Goal: Task Accomplishment & Management: Complete application form

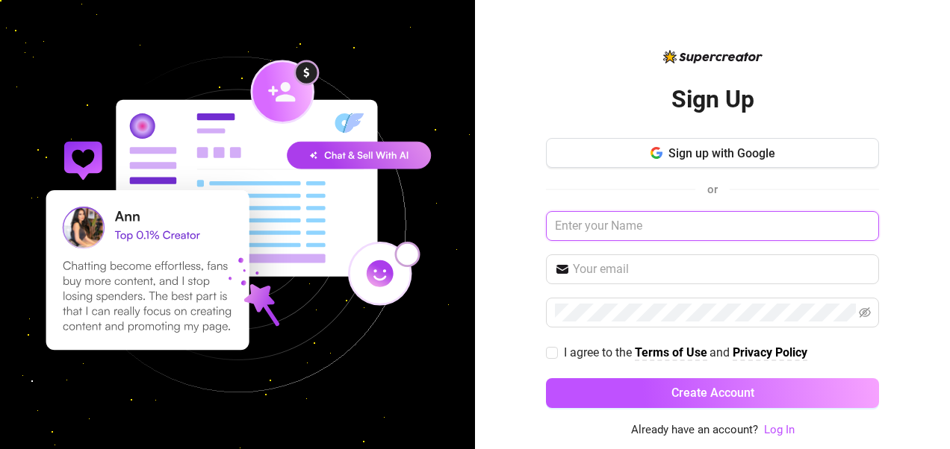
click at [618, 224] on input "text" at bounding box center [712, 226] width 333 height 30
type input "O"
click at [618, 228] on input "[EMAIL_ADDRESS][DOMAIN_NAME]" at bounding box center [712, 226] width 333 height 30
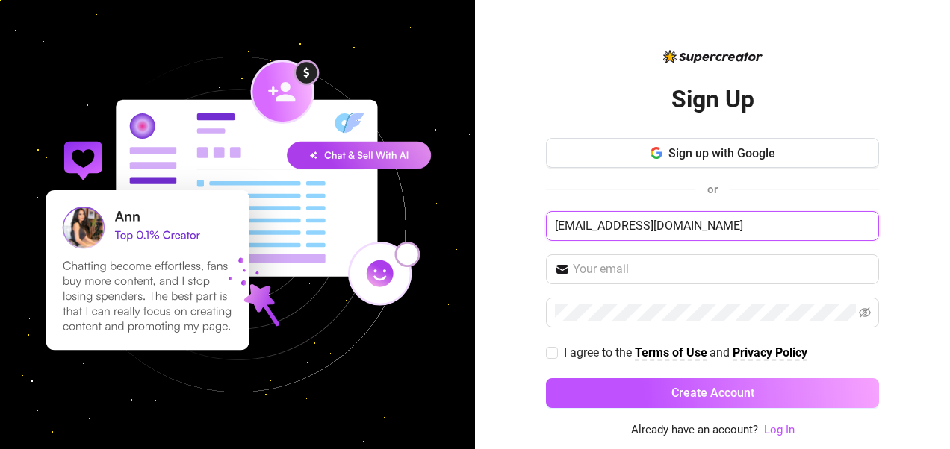
click at [618, 228] on input "[EMAIL_ADDRESS][DOMAIN_NAME]" at bounding box center [712, 226] width 333 height 30
click at [666, 226] on input "[EMAIL_ADDRESS][DOMAIN_NAME]" at bounding box center [712, 226] width 333 height 30
type input "[EMAIL_ADDRESS][DOMAIN_NAME]"
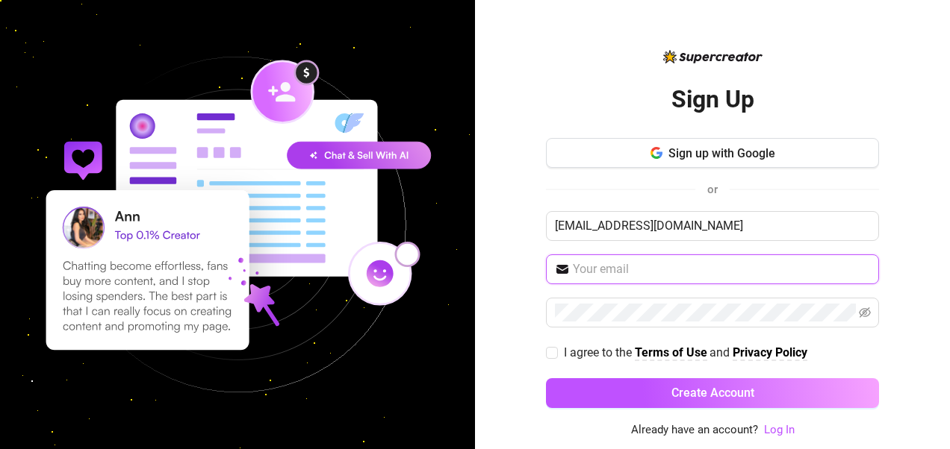
click at [611, 267] on input "text" at bounding box center [721, 270] width 297 height 18
paste input "[EMAIL_ADDRESS][DOMAIN_NAME]"
type input "[EMAIL_ADDRESS][DOMAIN_NAME]"
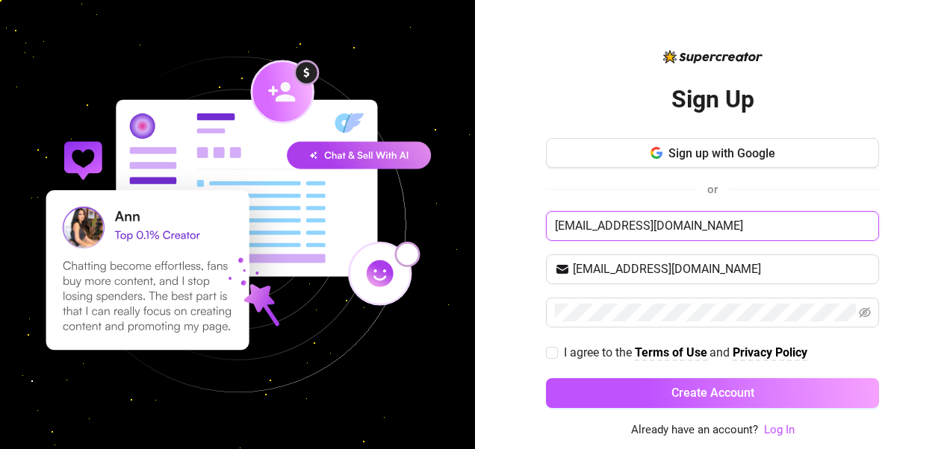
click at [723, 215] on input "[EMAIL_ADDRESS][DOMAIN_NAME]" at bounding box center [712, 226] width 333 height 30
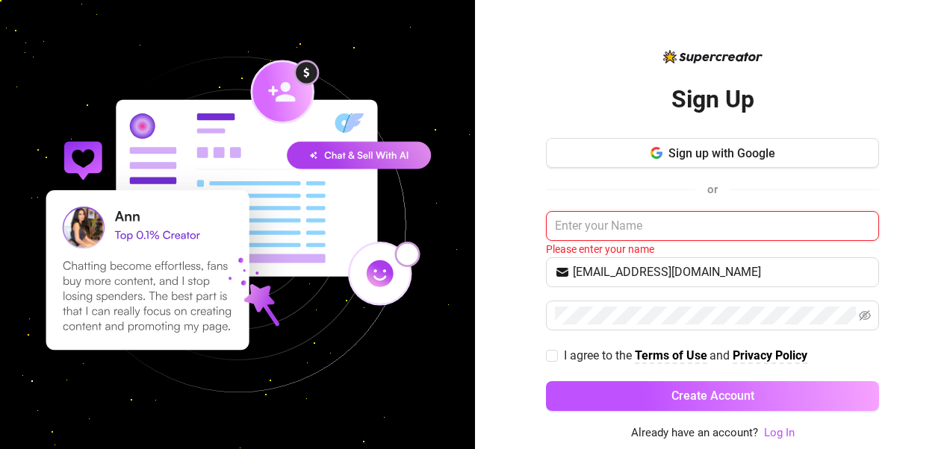
click at [641, 229] on input "text" at bounding box center [712, 226] width 333 height 30
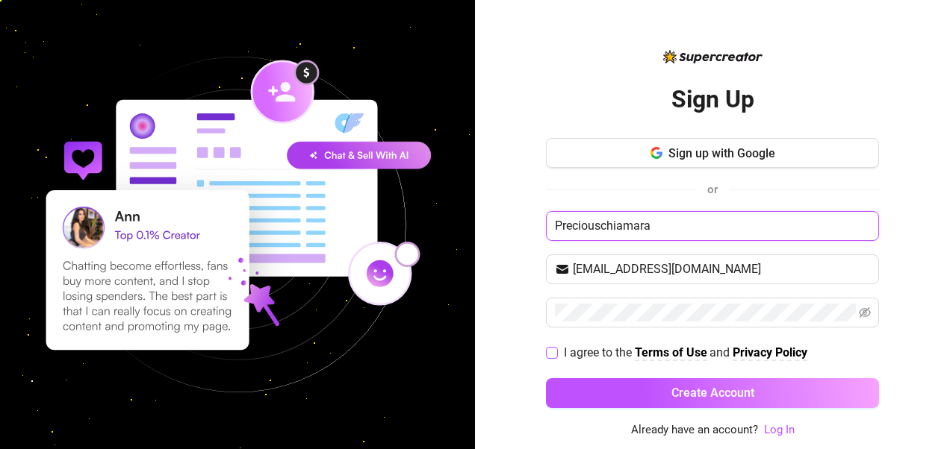
type input "Preciouschiamara"
click at [557, 351] on span at bounding box center [552, 353] width 12 height 12
click at [556, 351] on input "I agree to the Terms of Use and Privacy Policy" at bounding box center [551, 352] width 10 height 10
checkbox input "true"
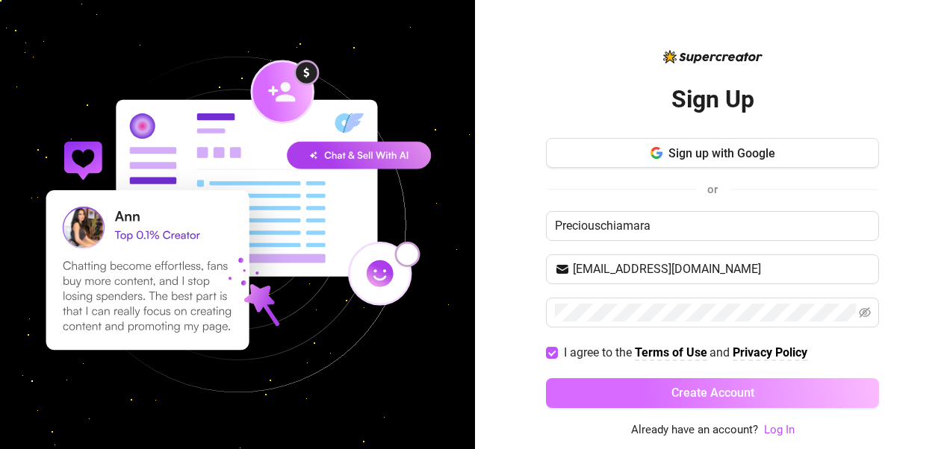
click at [605, 392] on button "Create Account" at bounding box center [712, 394] width 333 height 30
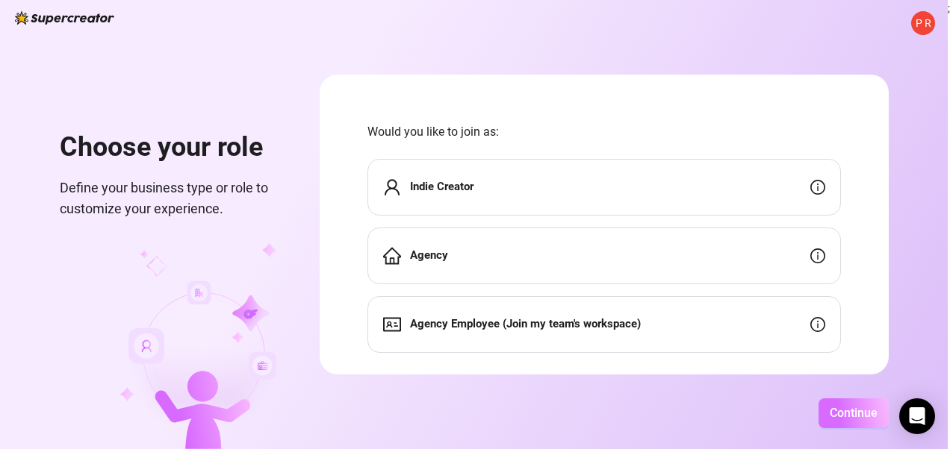
click at [767, 407] on span "Continue" at bounding box center [854, 413] width 48 height 14
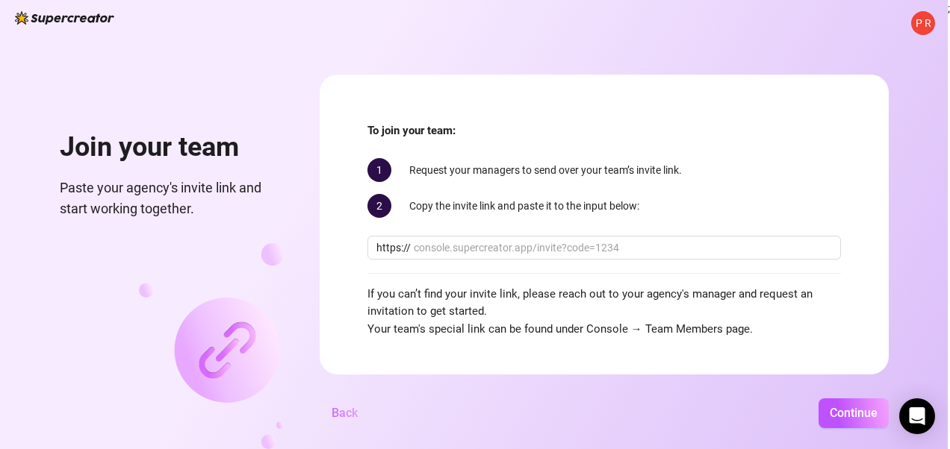
click at [342, 408] on span "Back" at bounding box center [345, 413] width 26 height 14
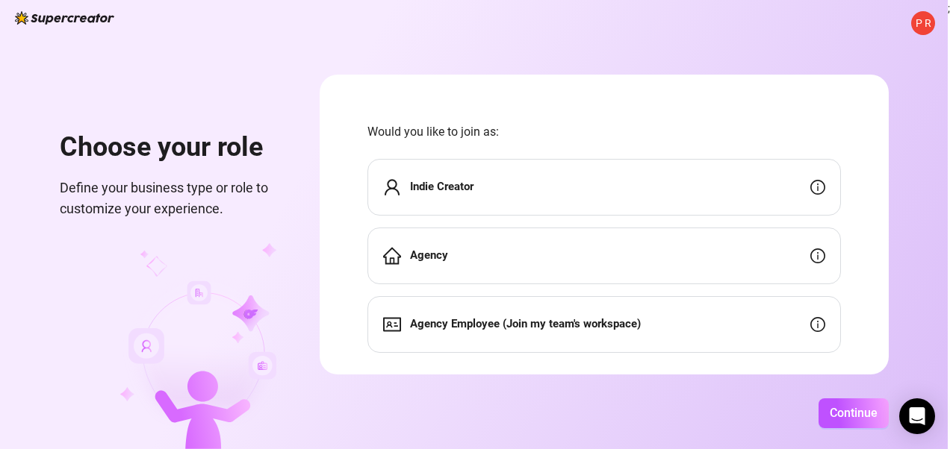
click at [478, 337] on div "Agency Employee (Join my team's workspace)" at bounding box center [603, 324] width 473 height 57
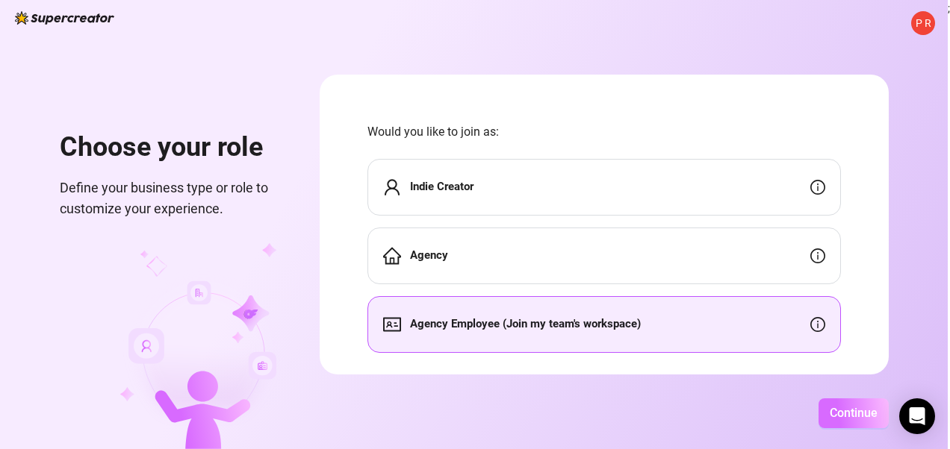
click at [767, 406] on span "Continue" at bounding box center [854, 413] width 48 height 14
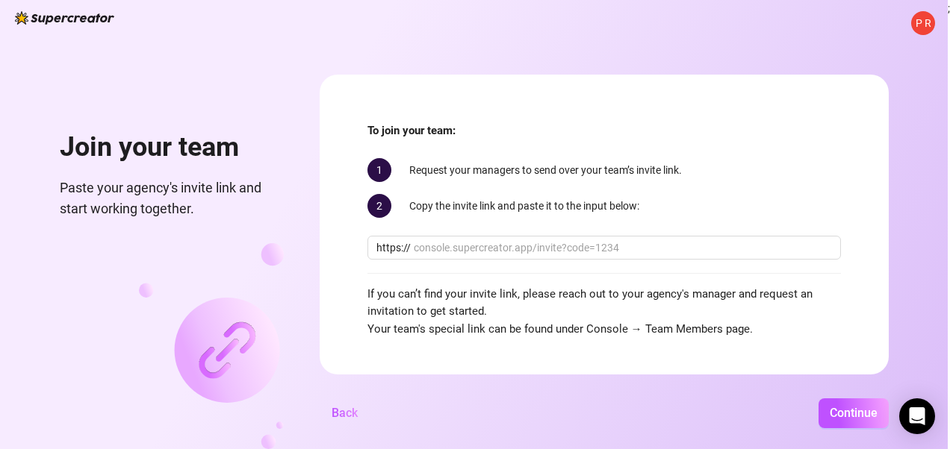
scroll to position [11, 0]
